Goal: Check status: Check status

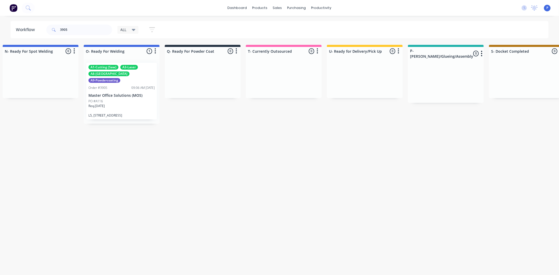
scroll to position [0, 1239]
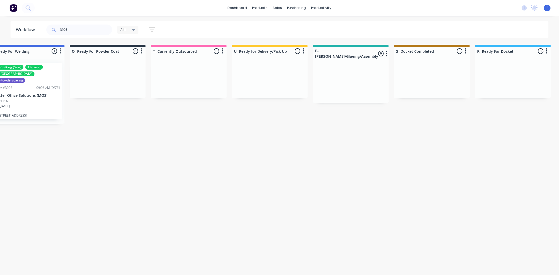
type input "3905"
click at [34, 93] on p "Master Office Solutions (MOS)" at bounding box center [26, 95] width 66 height 4
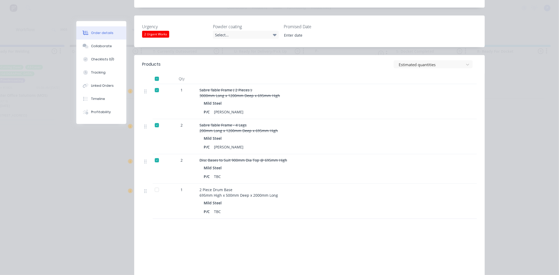
scroll to position [198, 0]
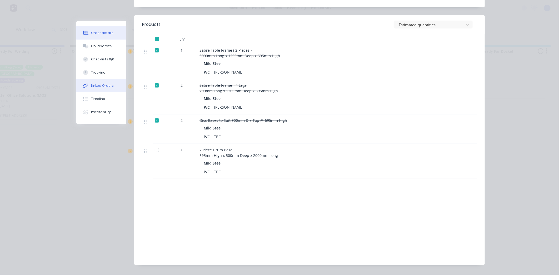
click at [103, 83] on div "Linked Orders" at bounding box center [102, 85] width 23 height 5
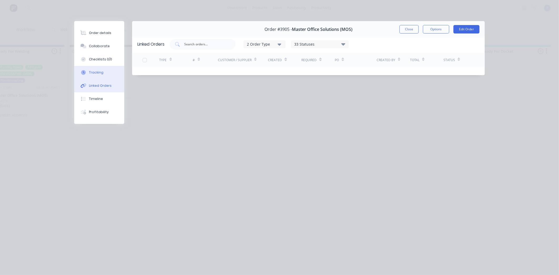
click at [112, 77] on button "Tracking" at bounding box center [99, 72] width 50 height 13
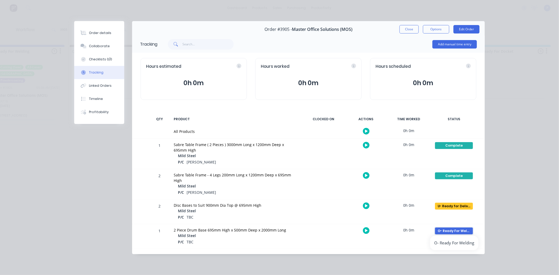
click at [451, 229] on div "O- Ready For Welding" at bounding box center [454, 230] width 38 height 7
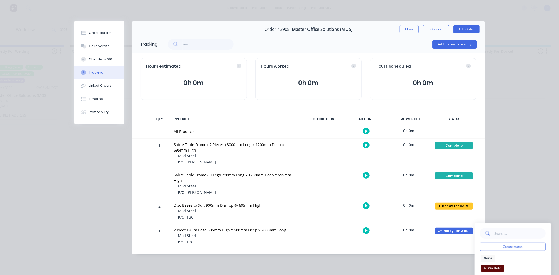
drag, startPoint x: 559, startPoint y: 198, endPoint x: 559, endPoint y: 236, distance: 37.6
click at [554, 236] on div "Order details Collaborate Checklists 0/0 Tracking Linked Orders Timeline Profit…" at bounding box center [279, 137] width 559 height 275
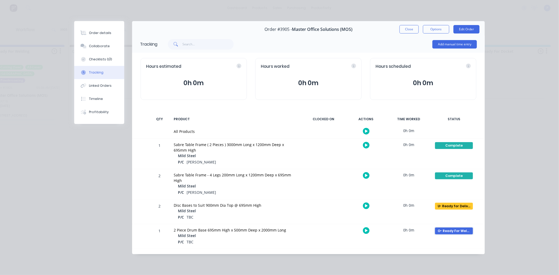
click at [468, 231] on div "O- Ready For Welding" at bounding box center [454, 230] width 38 height 7
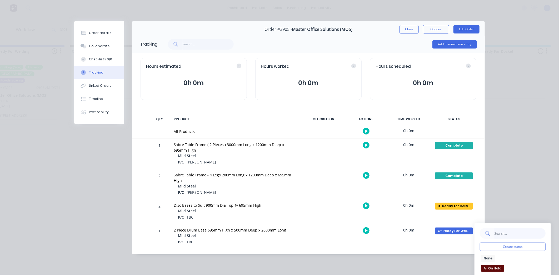
click at [497, 237] on input "text" at bounding box center [519, 233] width 51 height 11
type input "ready for de"
click at [517, 259] on button "U- Ready for Delivery/Pick Up" at bounding box center [507, 258] width 53 height 7
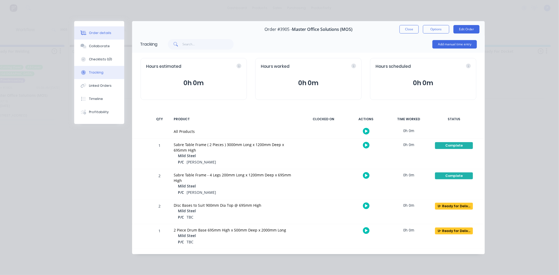
click at [95, 36] on button "Order details" at bounding box center [99, 32] width 50 height 13
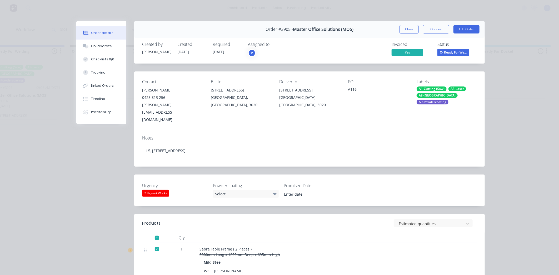
click at [451, 49] on span "O- Ready For We..." at bounding box center [453, 52] width 32 height 7
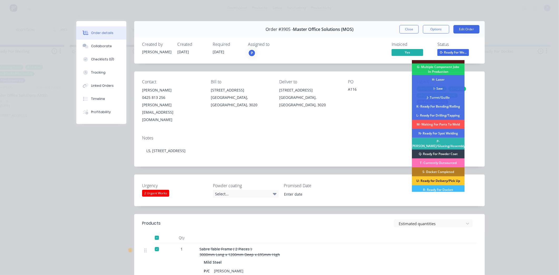
scroll to position [60, 0]
click at [436, 186] on div "R- Ready For Docket" at bounding box center [438, 188] width 53 height 9
